Goal: Task Accomplishment & Management: Manage account settings

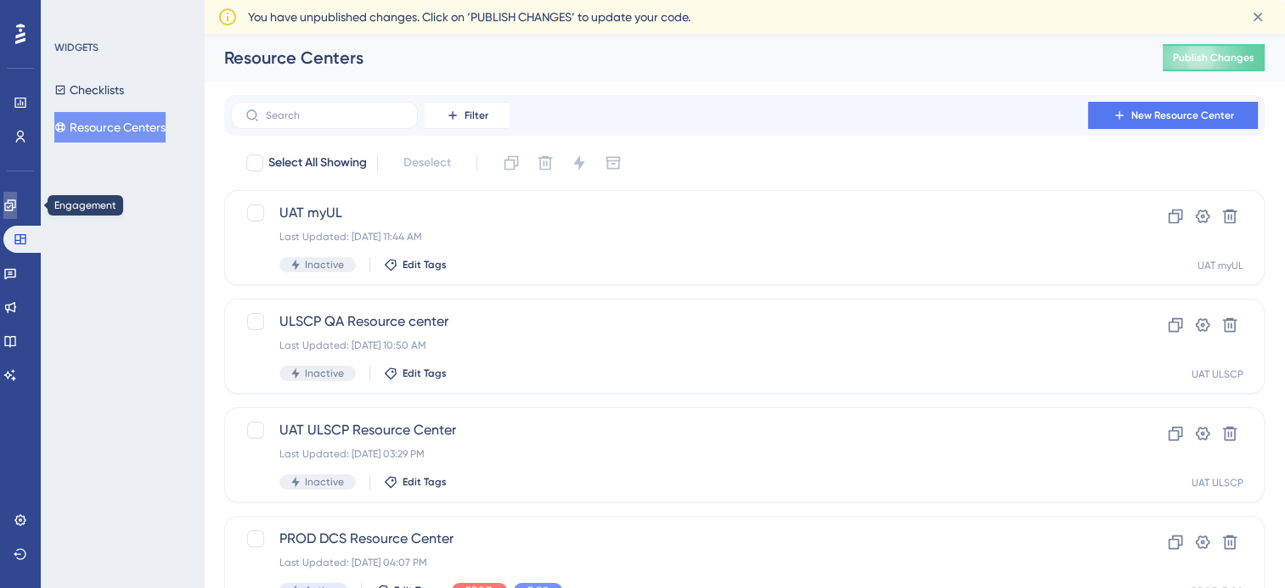
click at [14, 211] on icon at bounding box center [10, 206] width 14 height 14
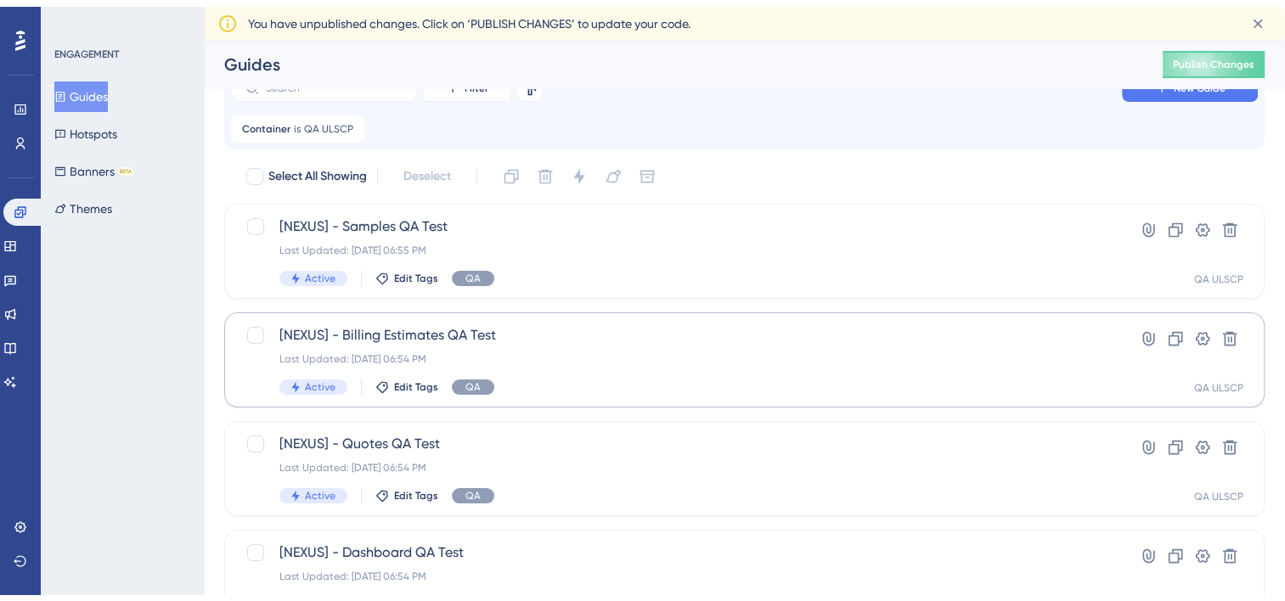
scroll to position [101, 0]
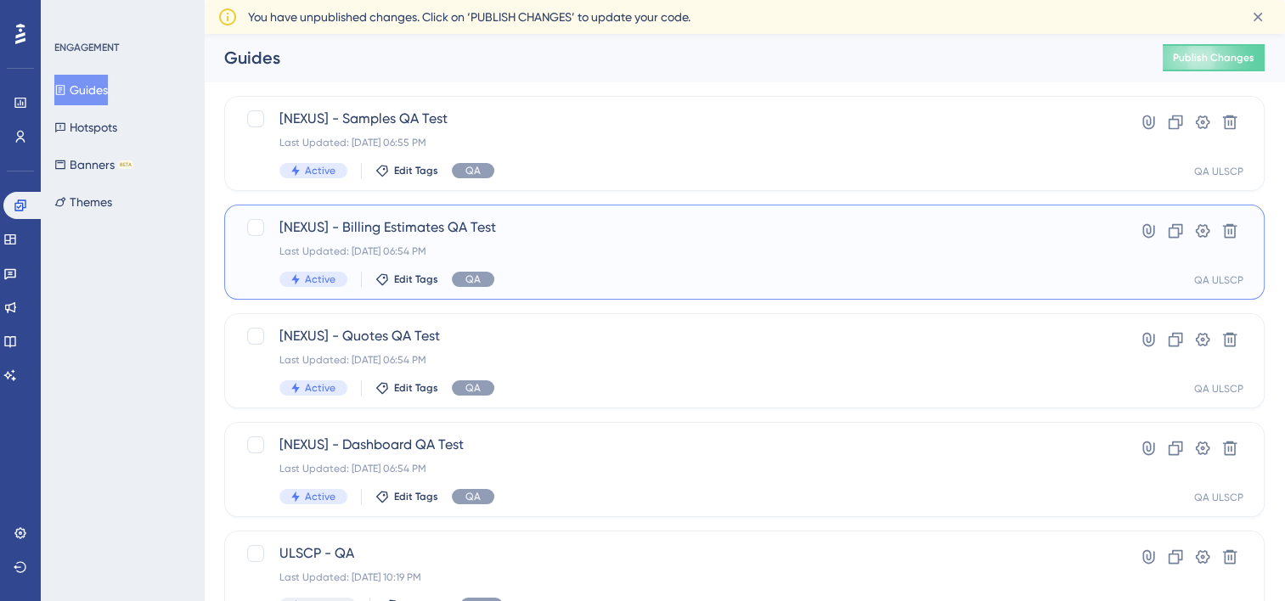
click at [425, 222] on span "[NEXUS] - Billing Estimates QA Test" at bounding box center [676, 227] width 794 height 20
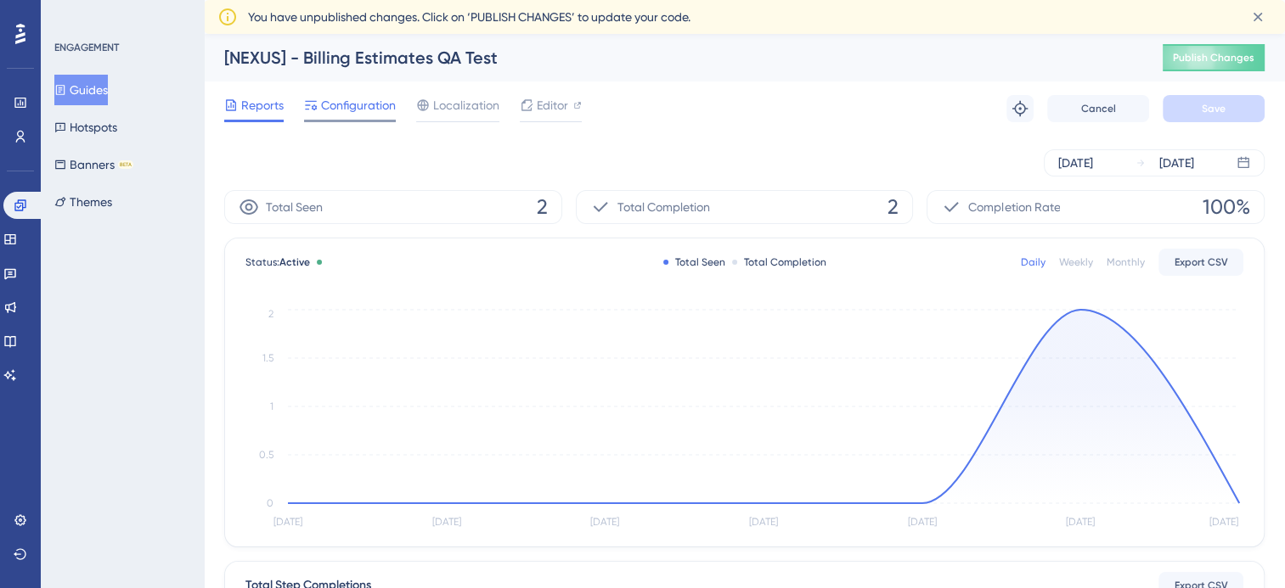
click at [378, 104] on span "Configuration" at bounding box center [358, 105] width 75 height 20
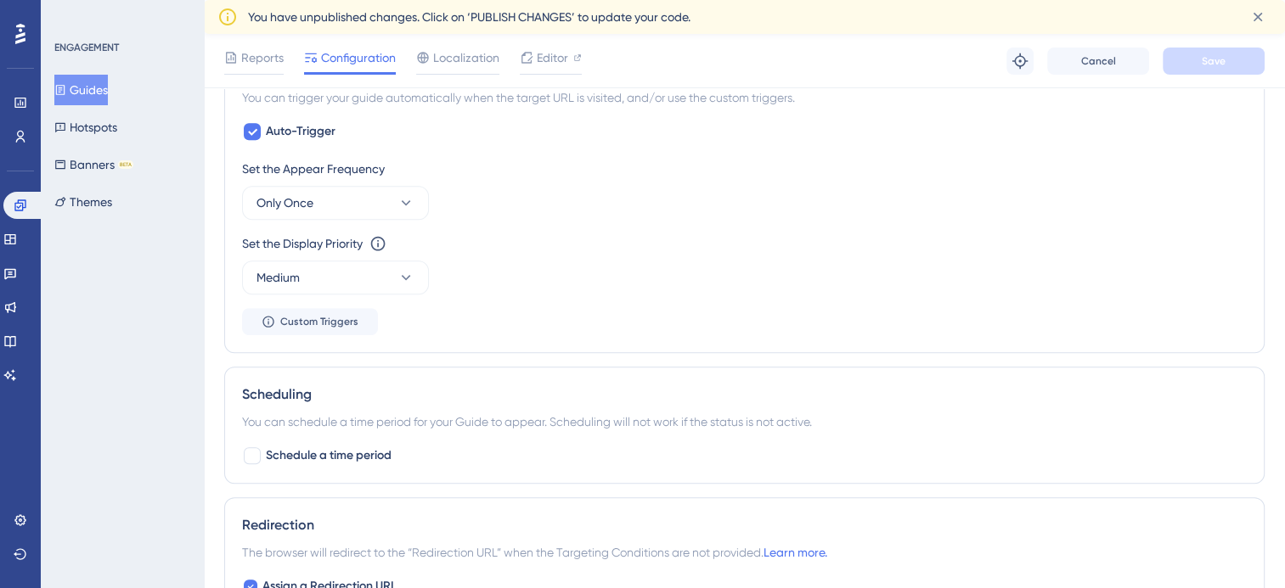
scroll to position [795, 0]
click at [350, 205] on button "Only Once" at bounding box center [335, 203] width 187 height 34
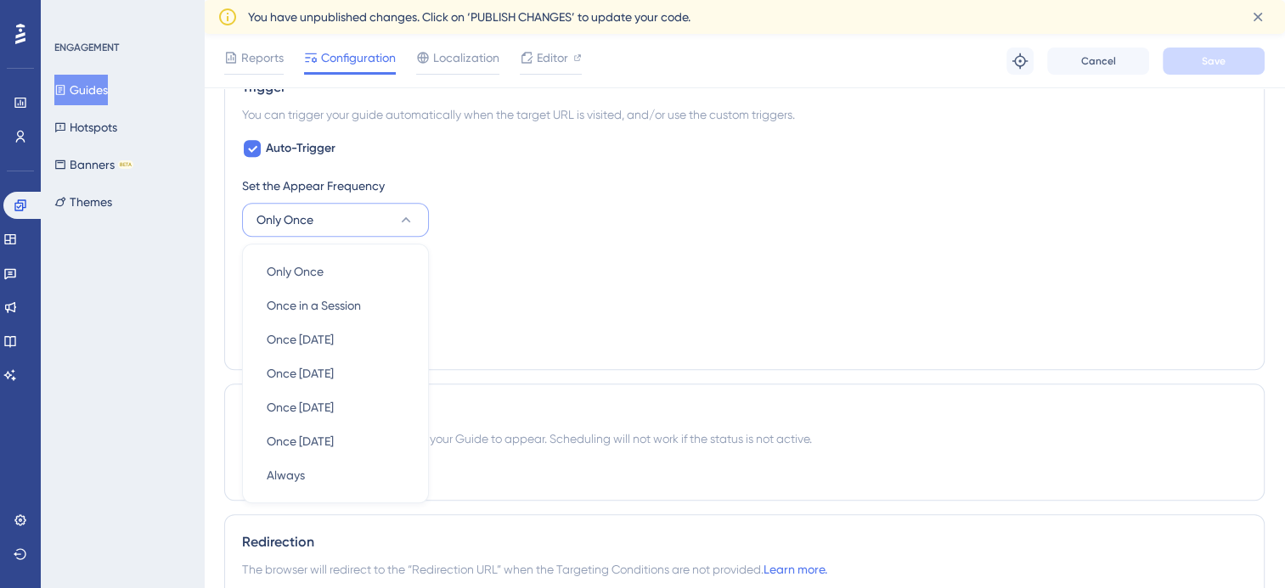
scroll to position [843, 0]
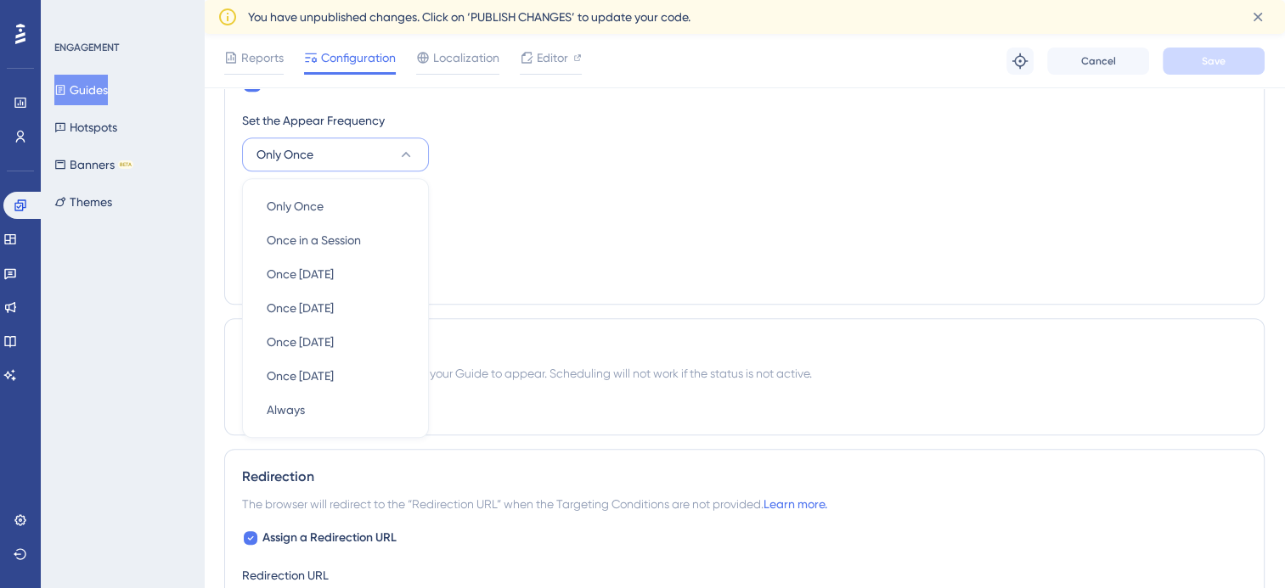
click at [453, 207] on div "Set the Display Priority This option will set the display priority between auto…" at bounding box center [744, 215] width 1005 height 61
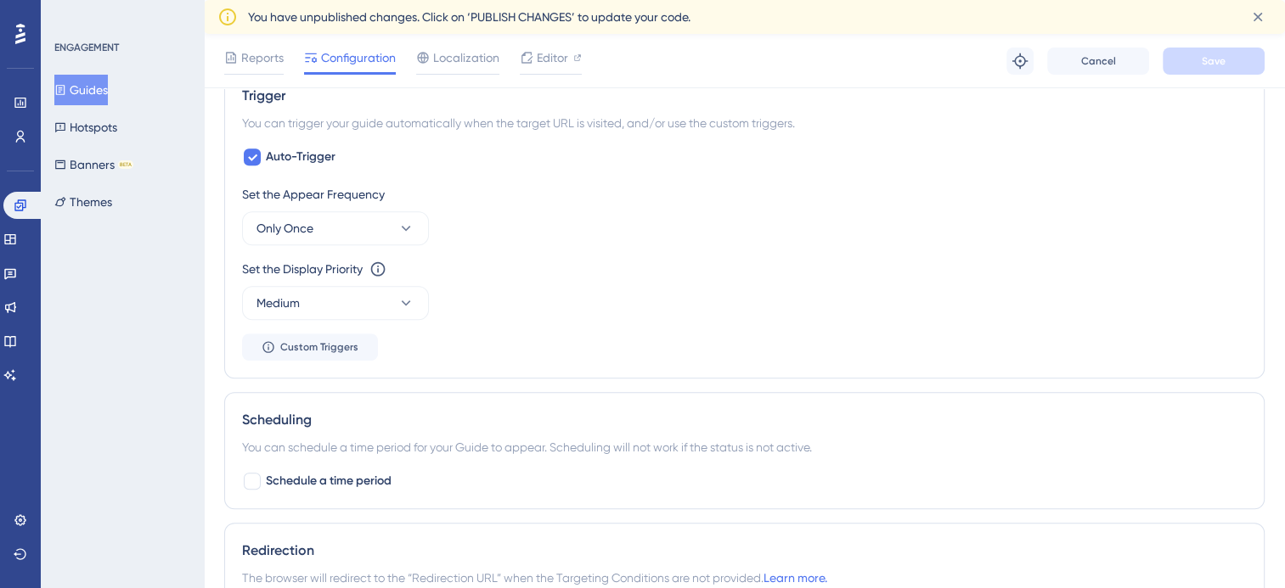
scroll to position [769, 0]
click at [253, 148] on div at bounding box center [252, 158] width 20 height 20
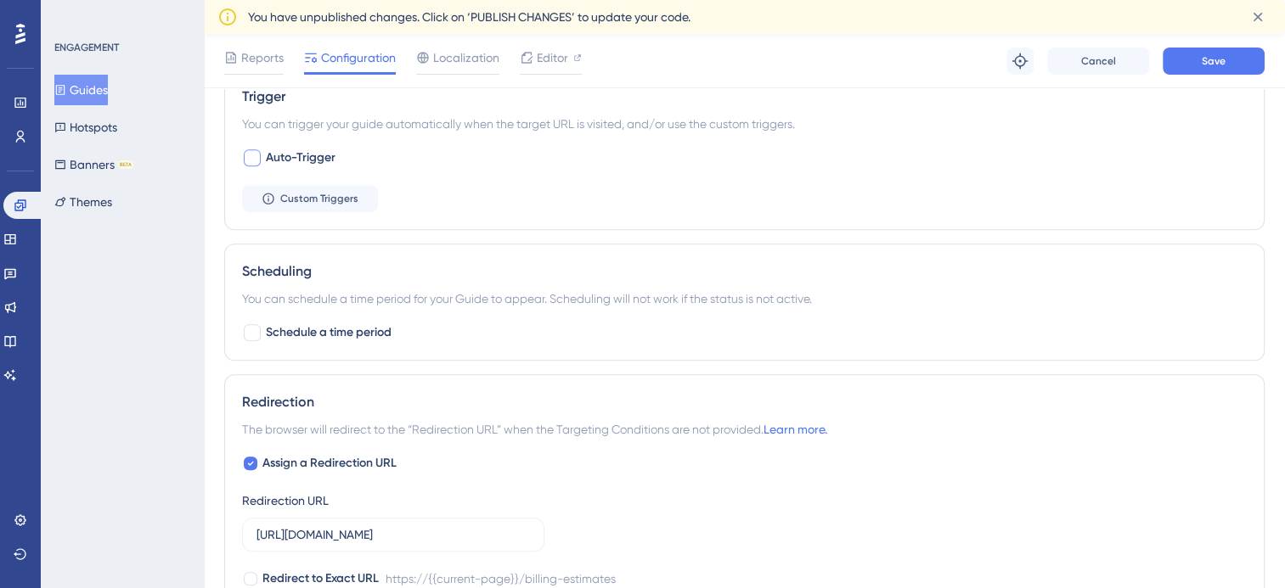
click at [248, 156] on div at bounding box center [252, 157] width 17 height 17
checkbox input "true"
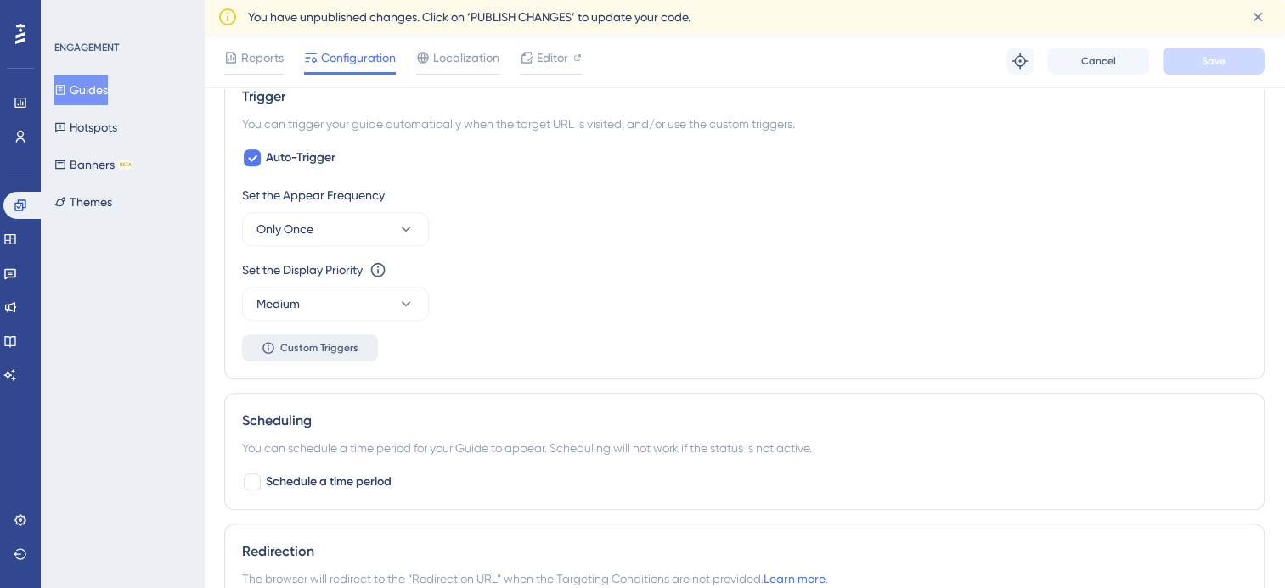
click at [275, 350] on icon at bounding box center [269, 348] width 14 height 14
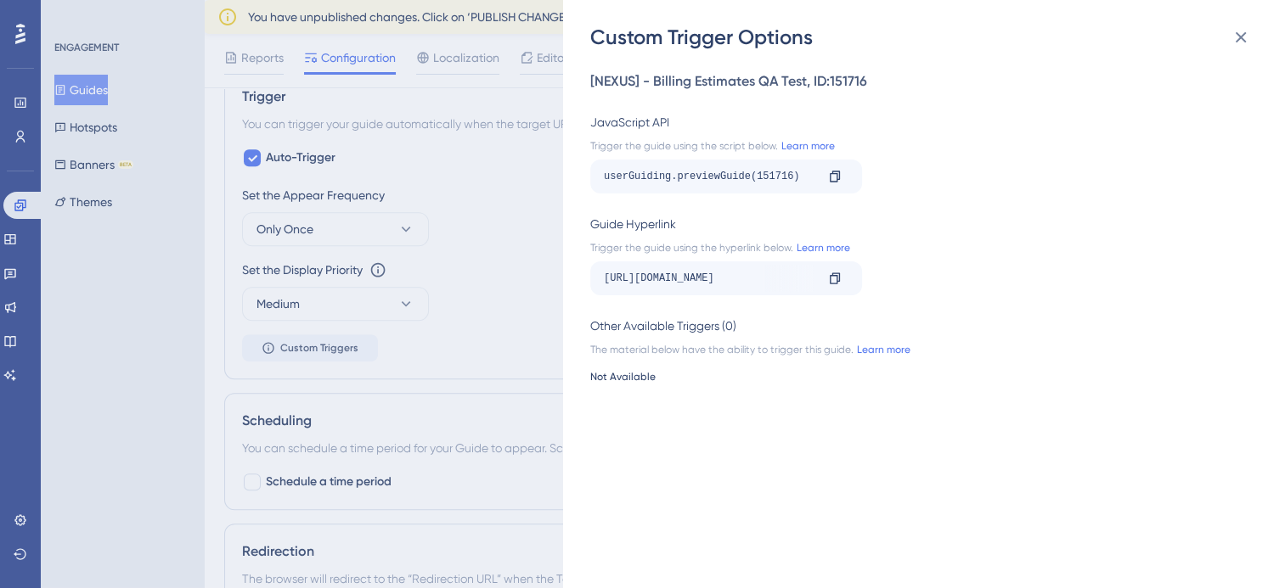
click at [428, 345] on div "Custom Trigger Options [NEXUS] - Billing Estimates QA Test , ID: 151716 JavaScr…" at bounding box center [642, 294] width 1285 height 588
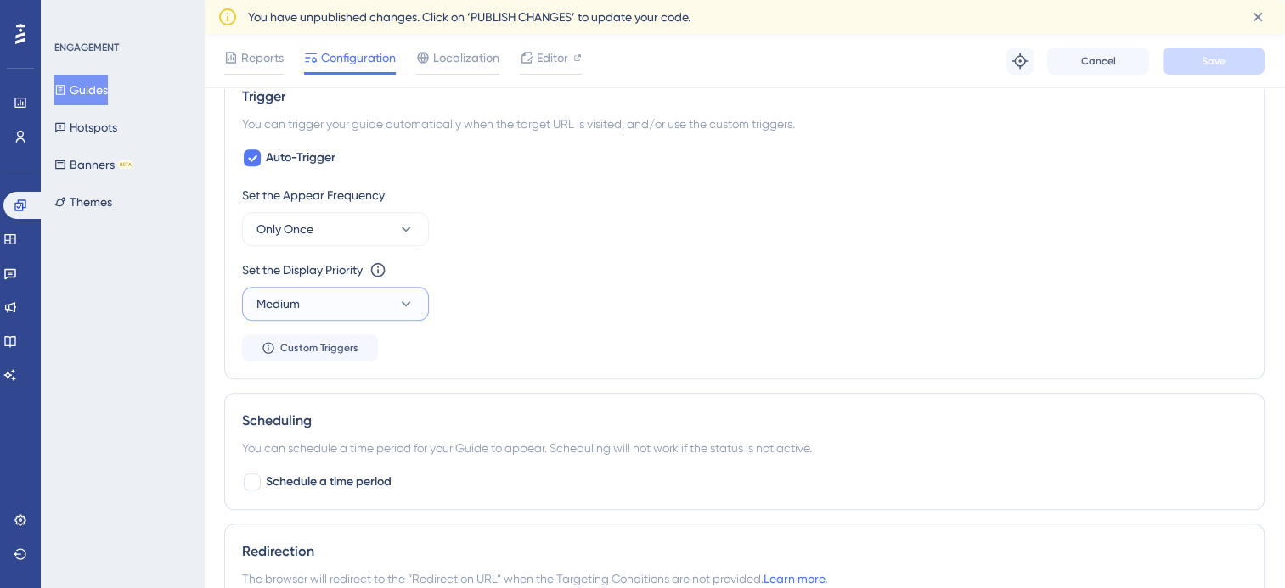
click at [360, 302] on button "Medium" at bounding box center [335, 304] width 187 height 34
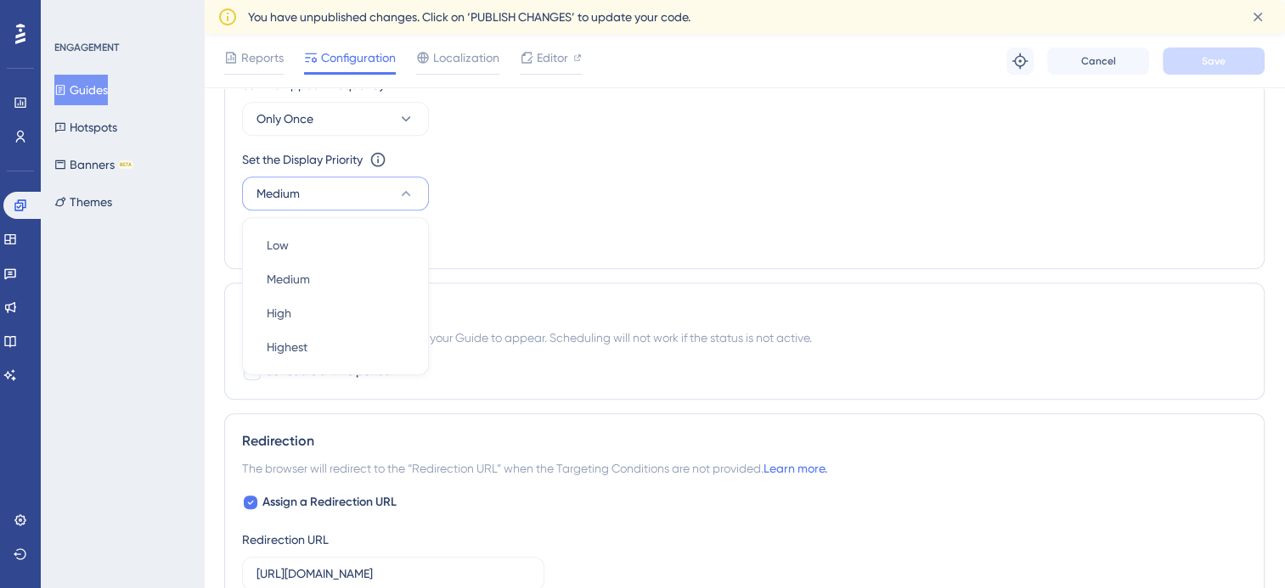
click at [460, 283] on div "Scheduling You can schedule a time period for your Guide to appear. Scheduling …" at bounding box center [744, 341] width 1040 height 117
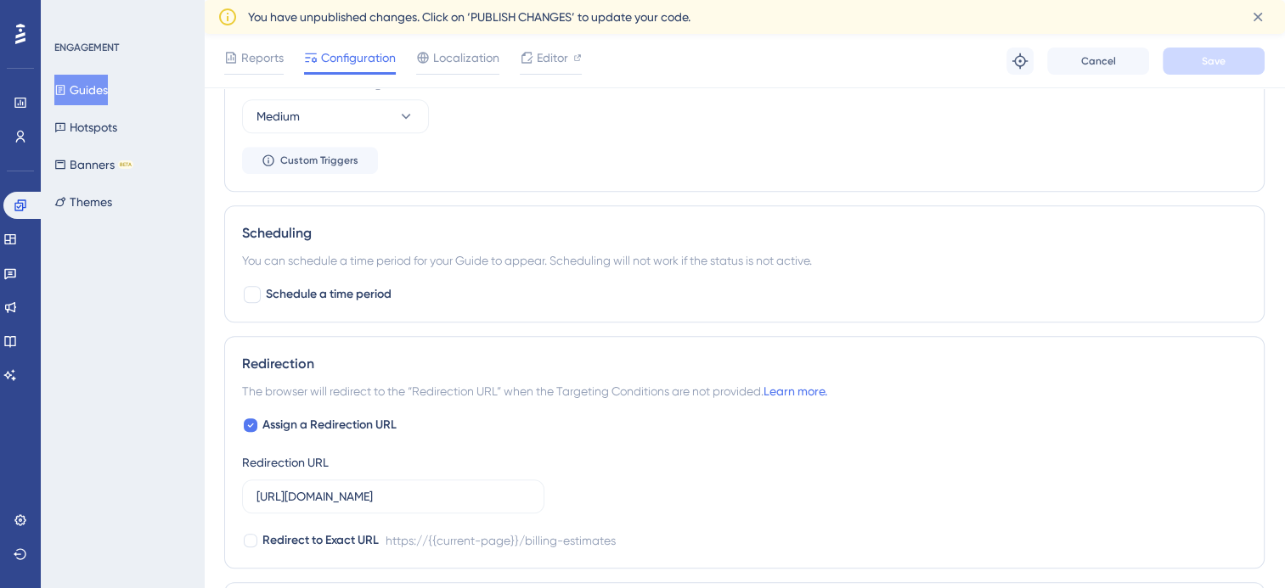
scroll to position [957, 0]
click at [343, 293] on span "Schedule a time period" at bounding box center [329, 294] width 126 height 20
checkbox input "true"
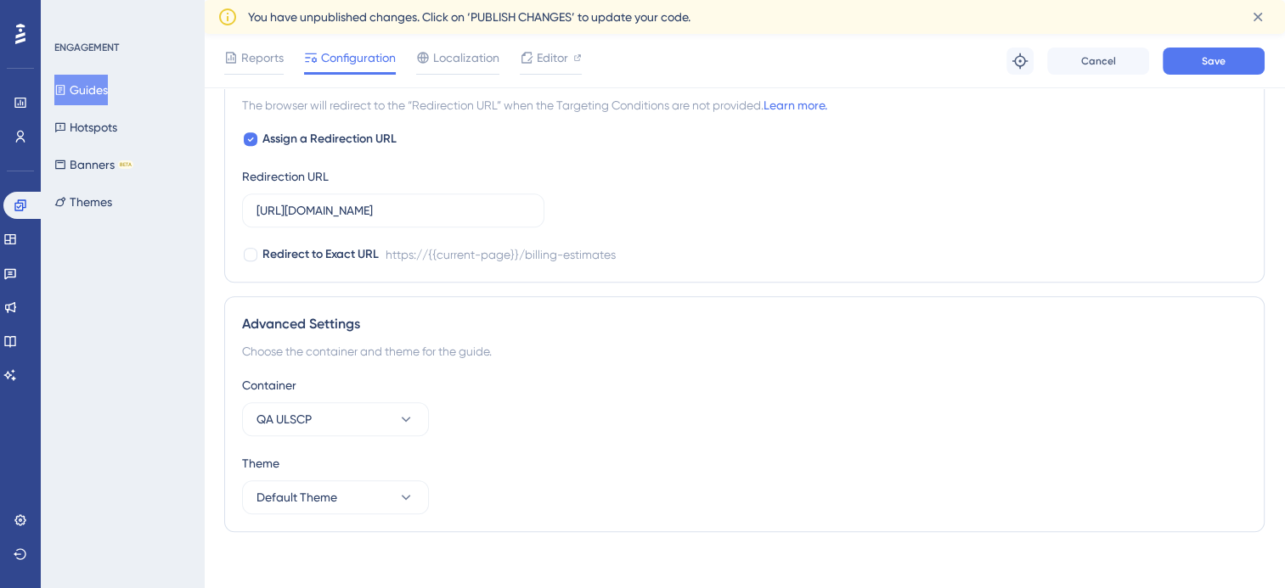
scroll to position [1366, 0]
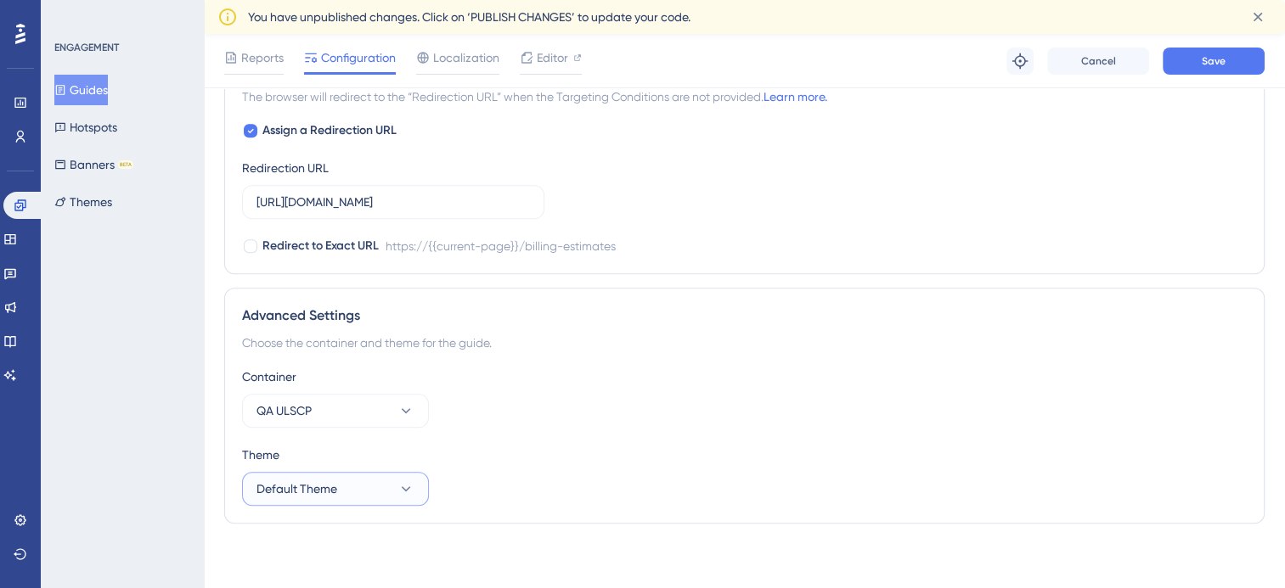
click at [350, 486] on button "Default Theme" at bounding box center [335, 489] width 187 height 34
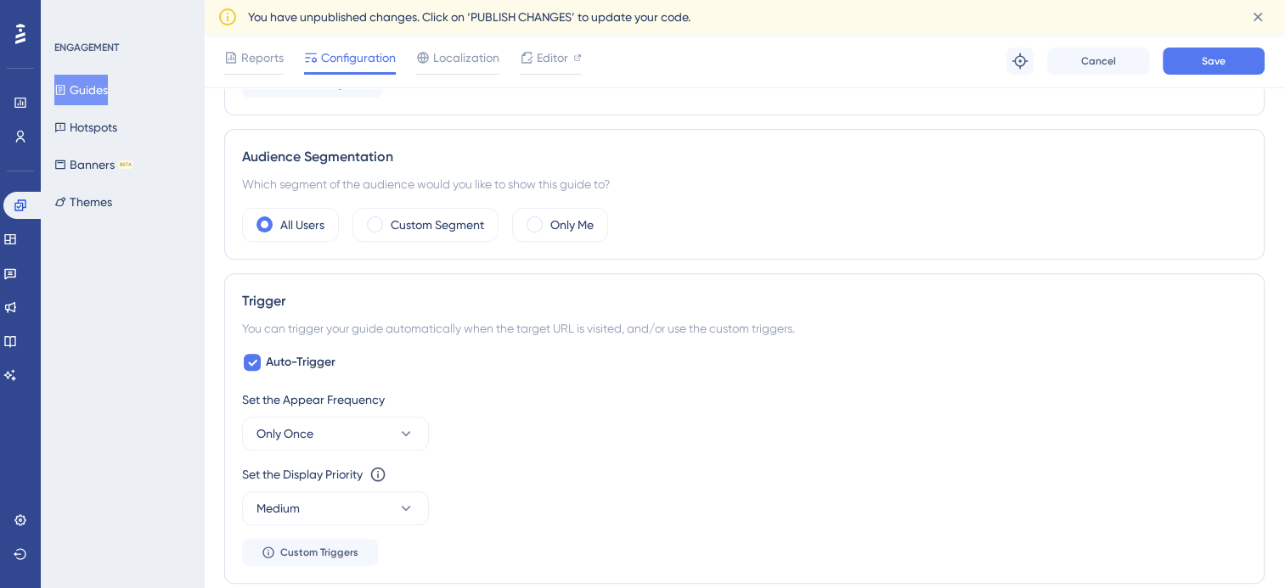
scroll to position [503, 0]
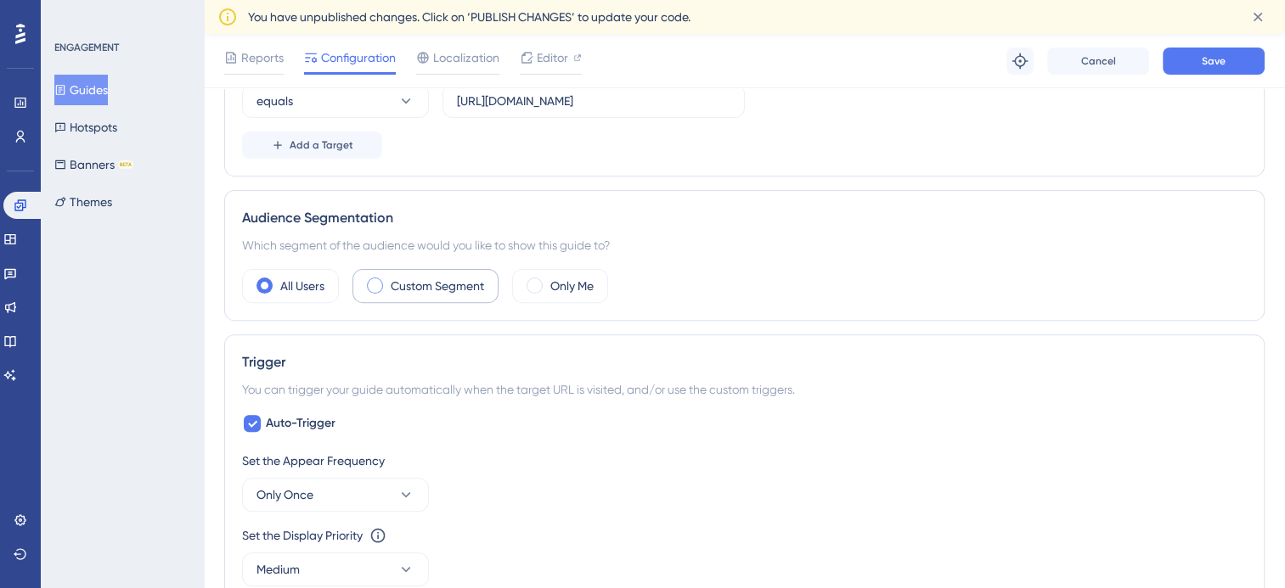
click at [401, 284] on label "Custom Segment" at bounding box center [437, 286] width 93 height 20
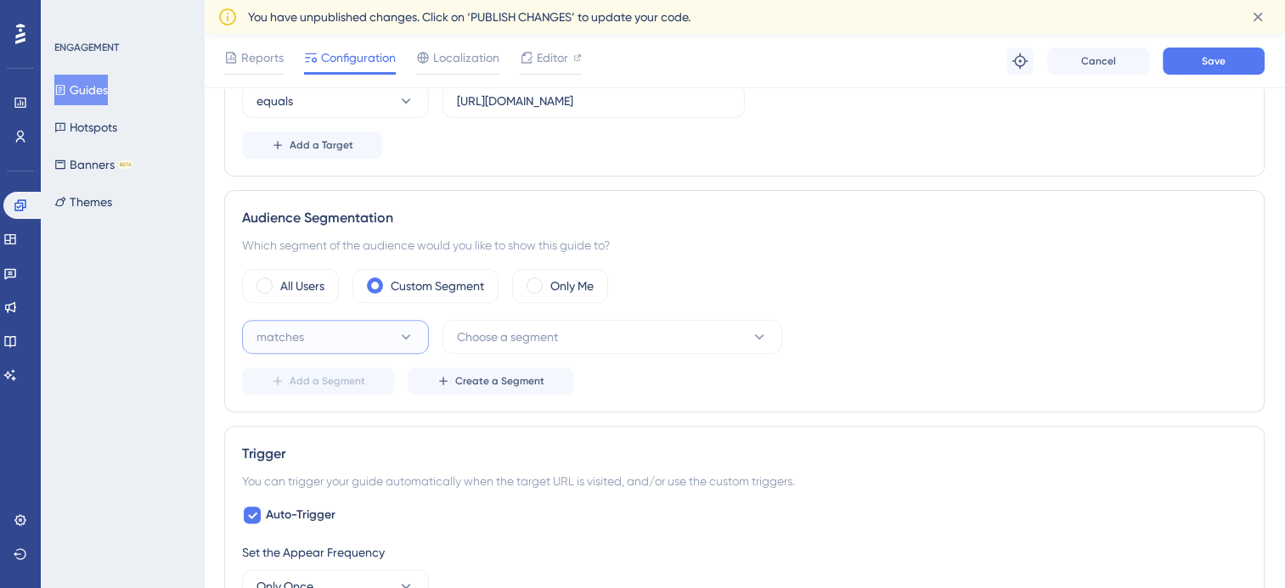
click at [343, 337] on button "matches" at bounding box center [335, 337] width 187 height 34
click at [525, 343] on span "Choose a segment" at bounding box center [507, 337] width 101 height 20
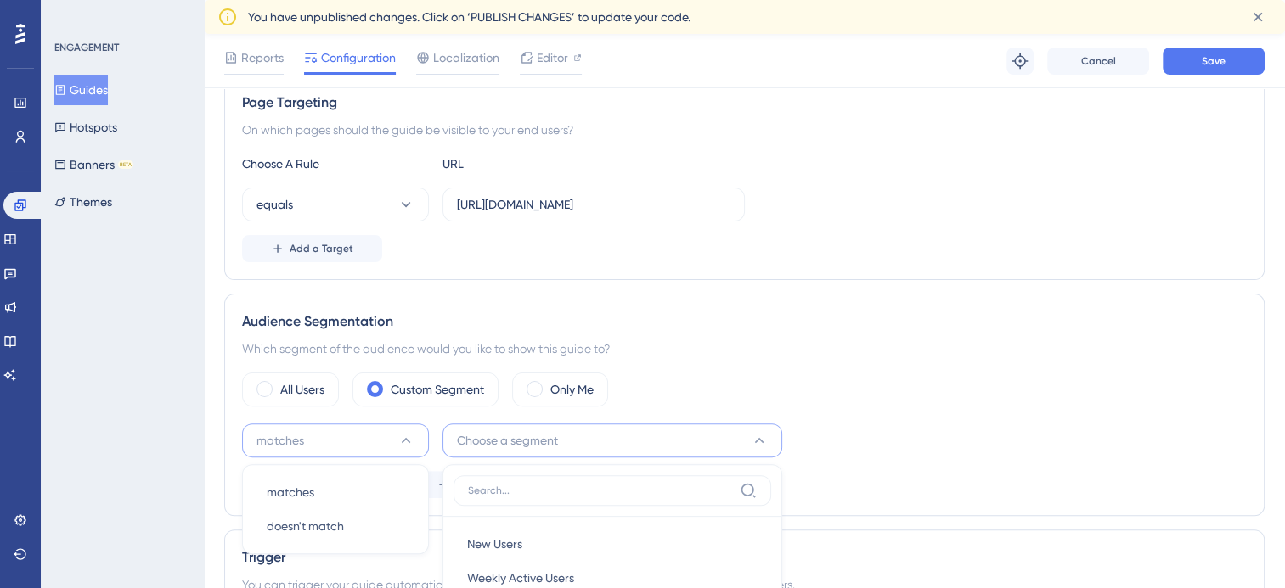
scroll to position [394, 0]
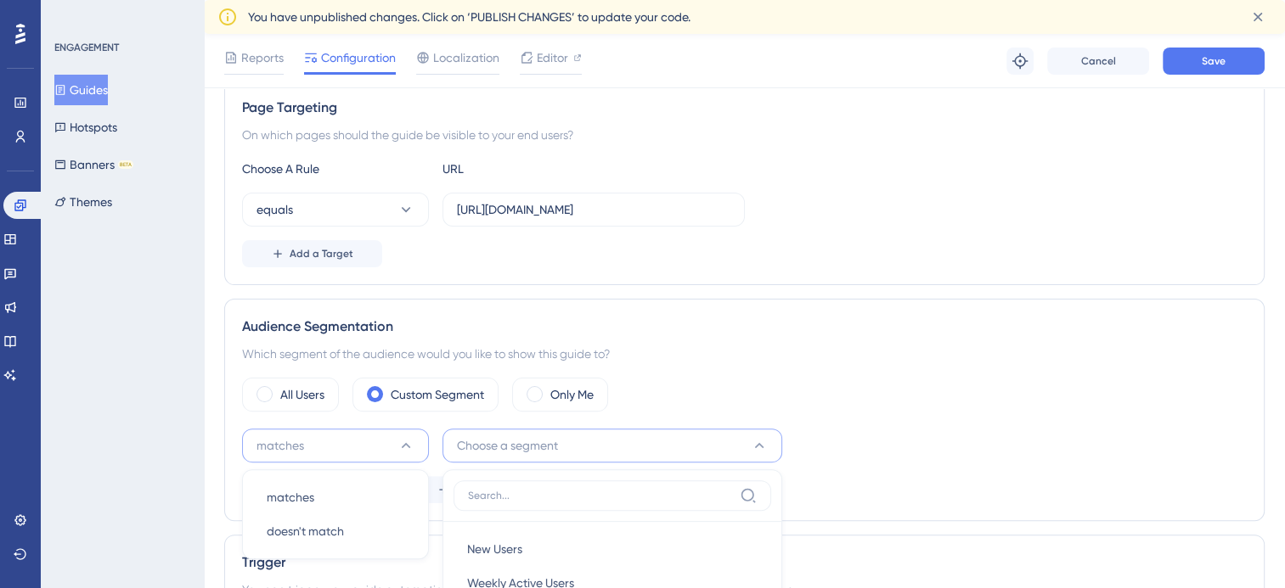
click at [763, 349] on div "Which segment of the audience would you like to show this guide to?" at bounding box center [744, 354] width 1005 height 20
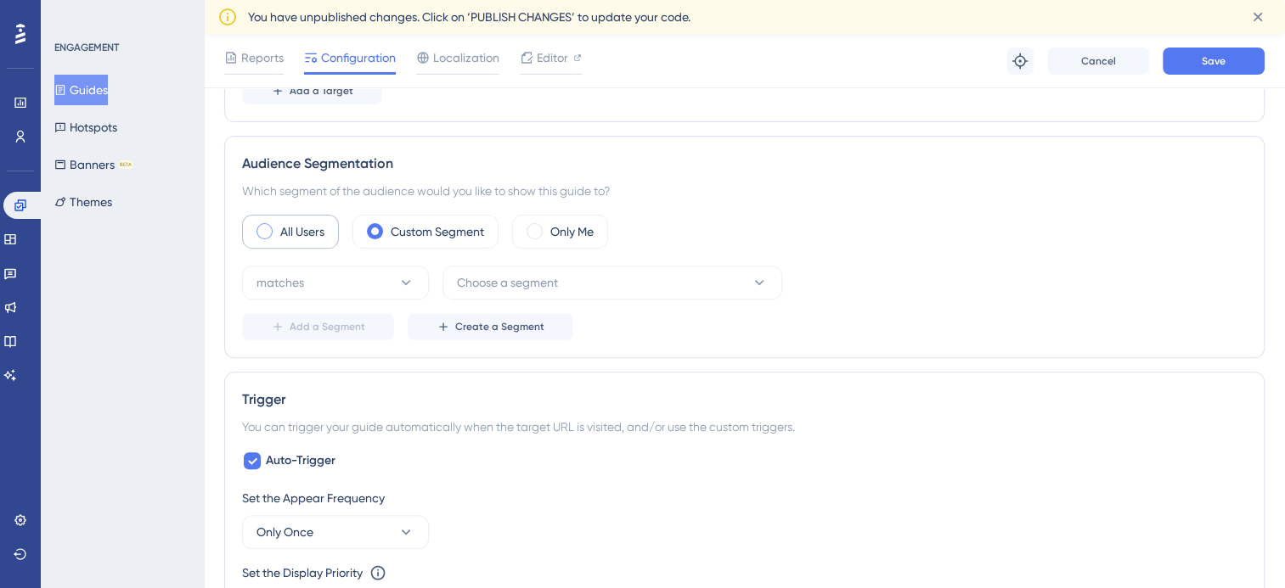
click at [319, 233] on label "All Users" at bounding box center [302, 232] width 44 height 20
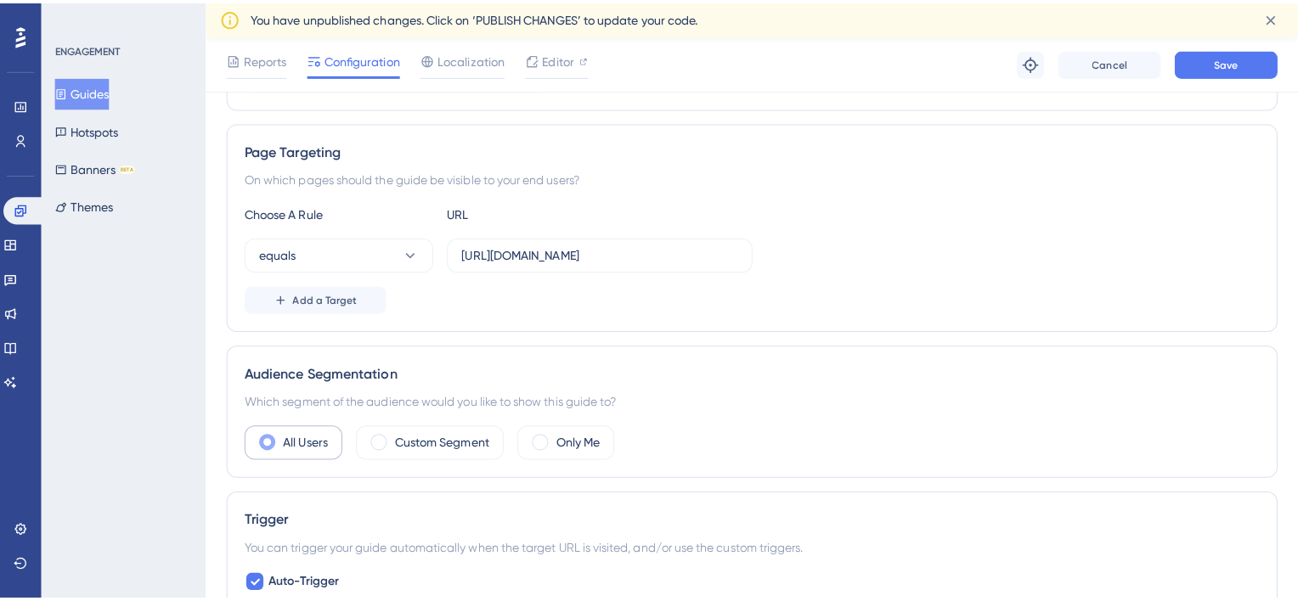
scroll to position [346, 0]
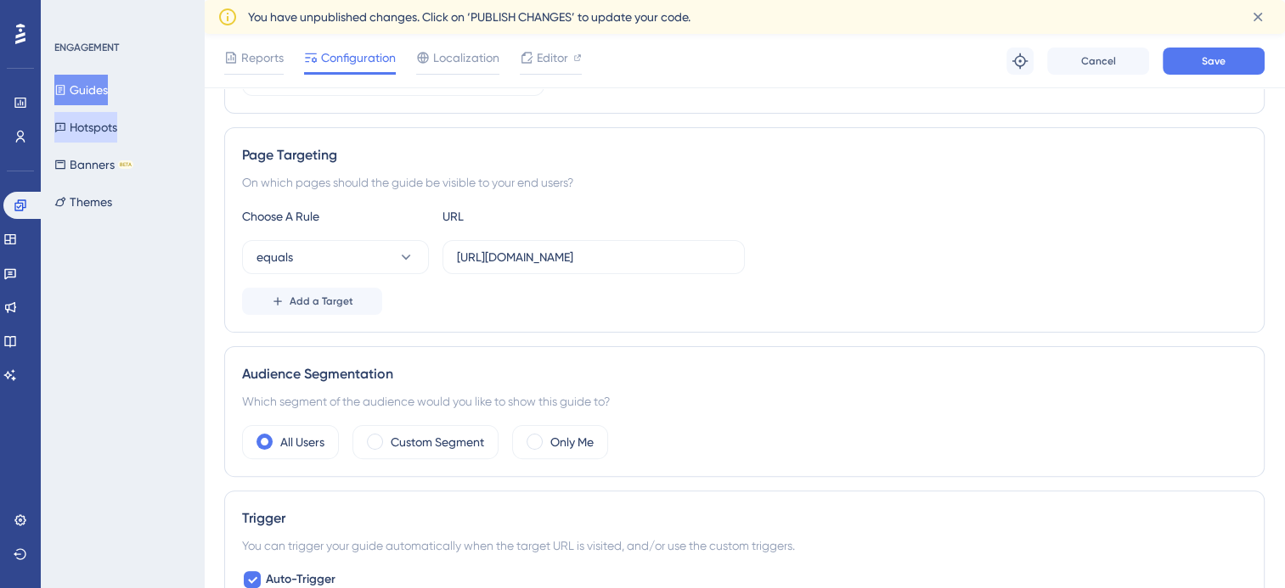
click at [65, 125] on icon at bounding box center [60, 127] width 10 height 9
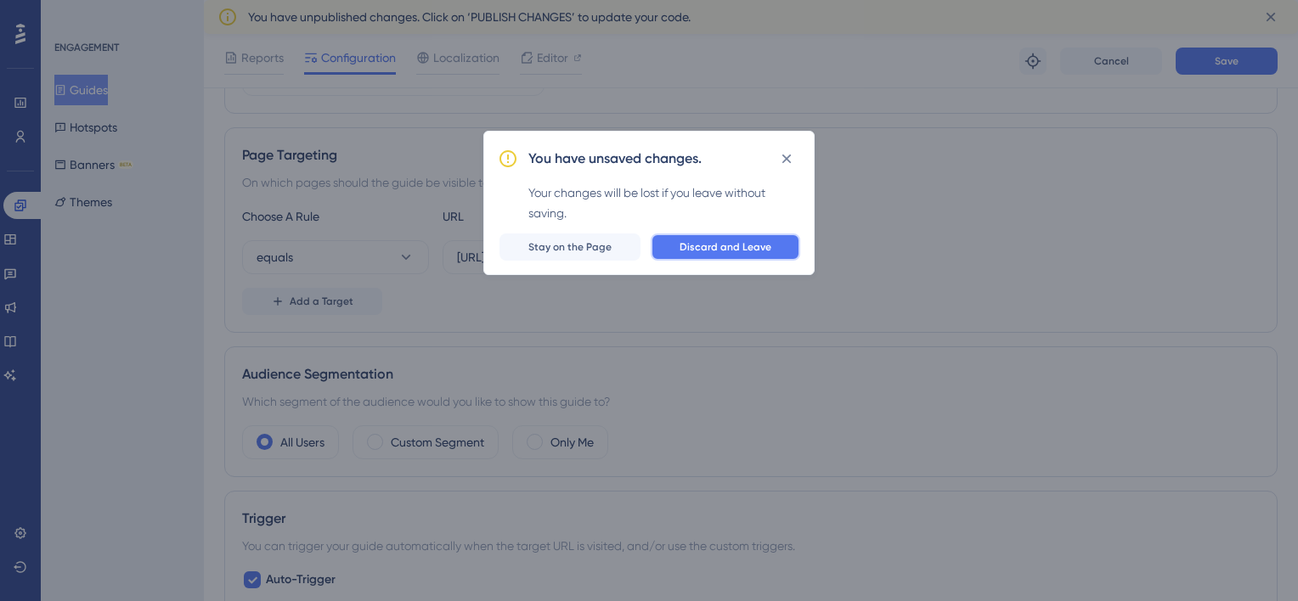
click at [671, 251] on button "Discard and Leave" at bounding box center [724, 247] width 149 height 27
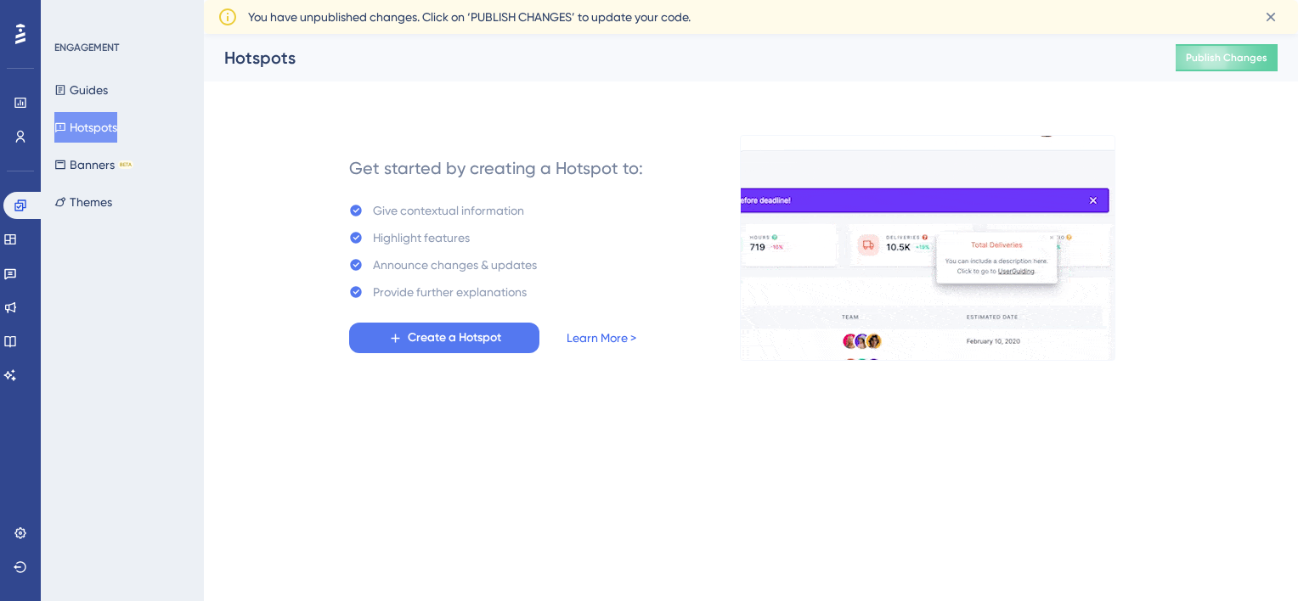
click at [600, 341] on link "Learn More >" at bounding box center [601, 338] width 70 height 20
